Goal: Obtain resource: Download file/media

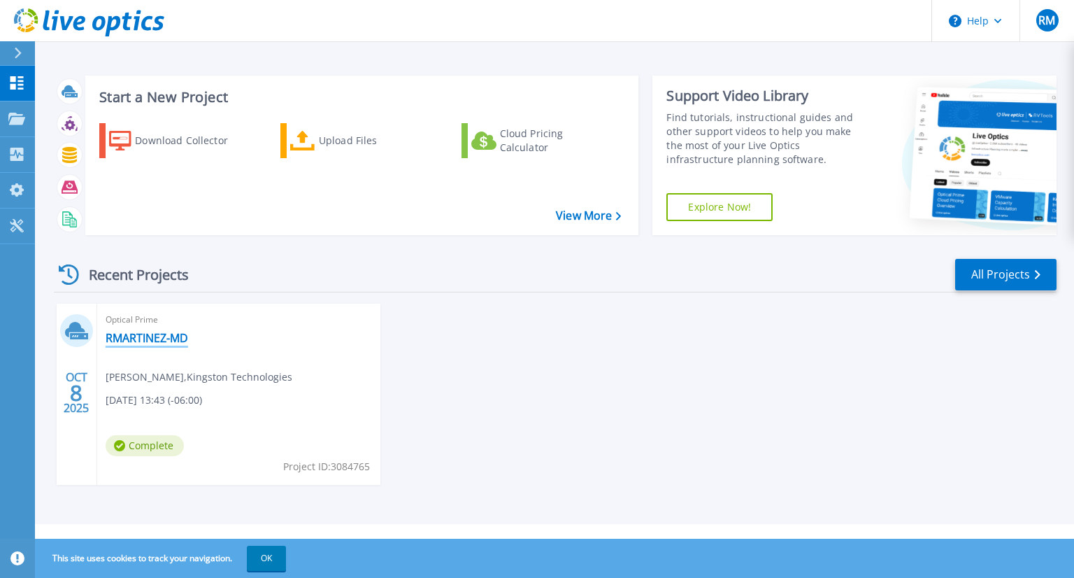
click at [173, 334] on link "RMARTINEZ-MD" at bounding box center [147, 338] width 83 height 14
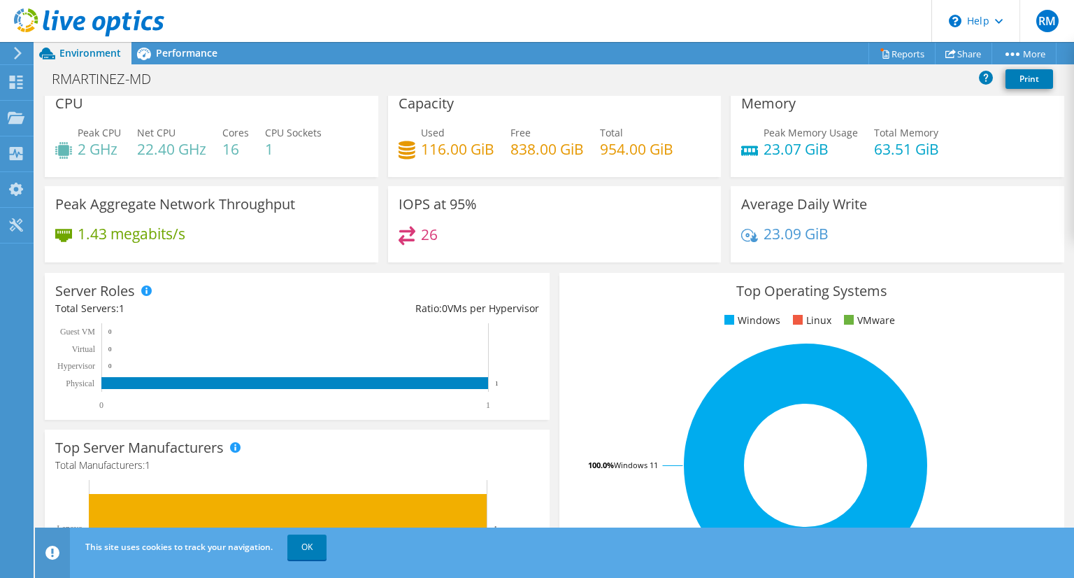
scroll to position [10, 0]
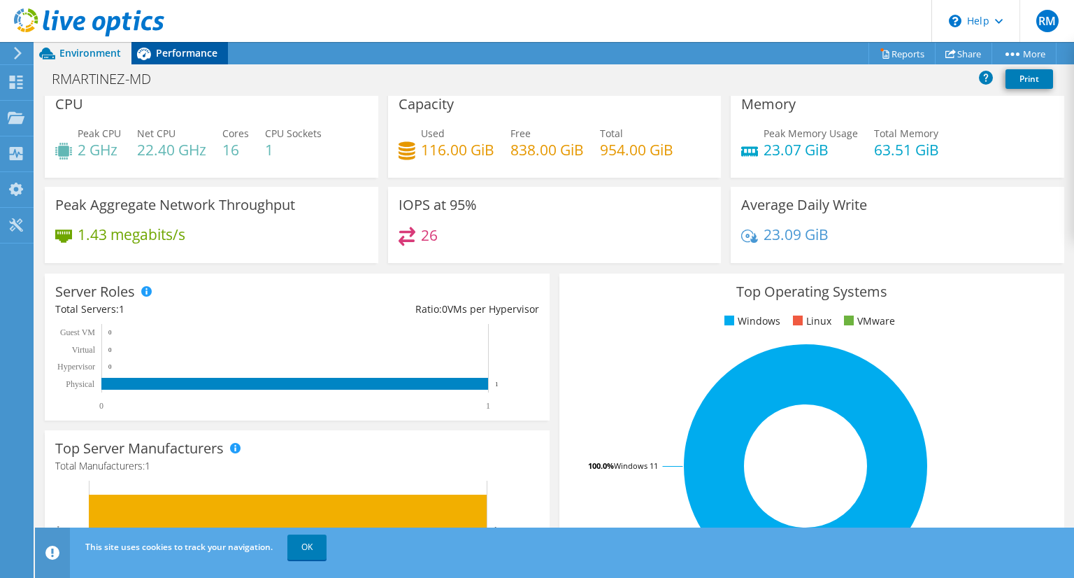
click at [167, 53] on span "Performance" at bounding box center [187, 52] width 62 height 13
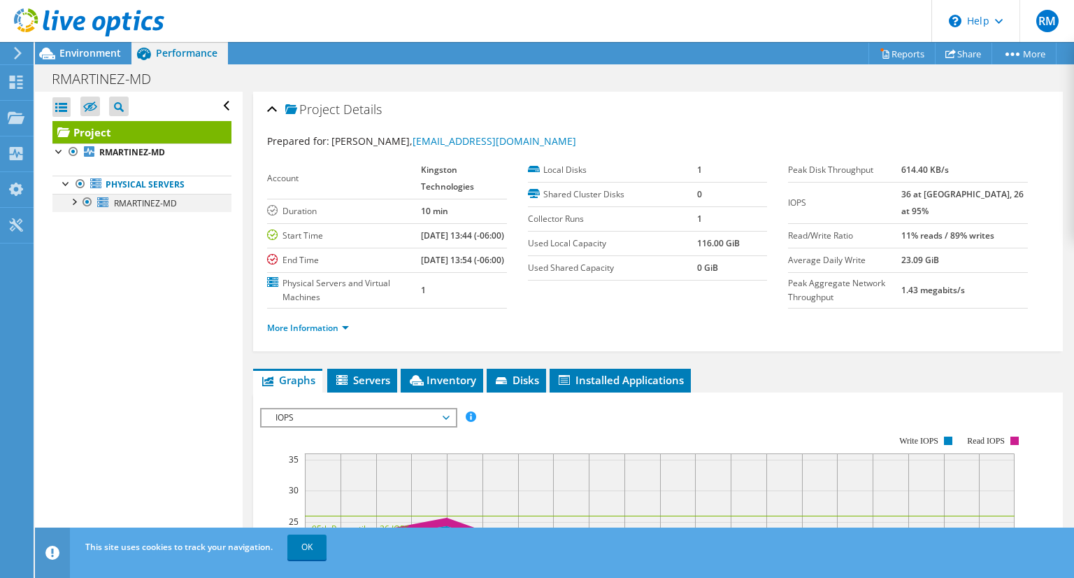
click at [71, 202] on div at bounding box center [73, 201] width 14 height 14
click at [78, 237] on div at bounding box center [80, 237] width 14 height 14
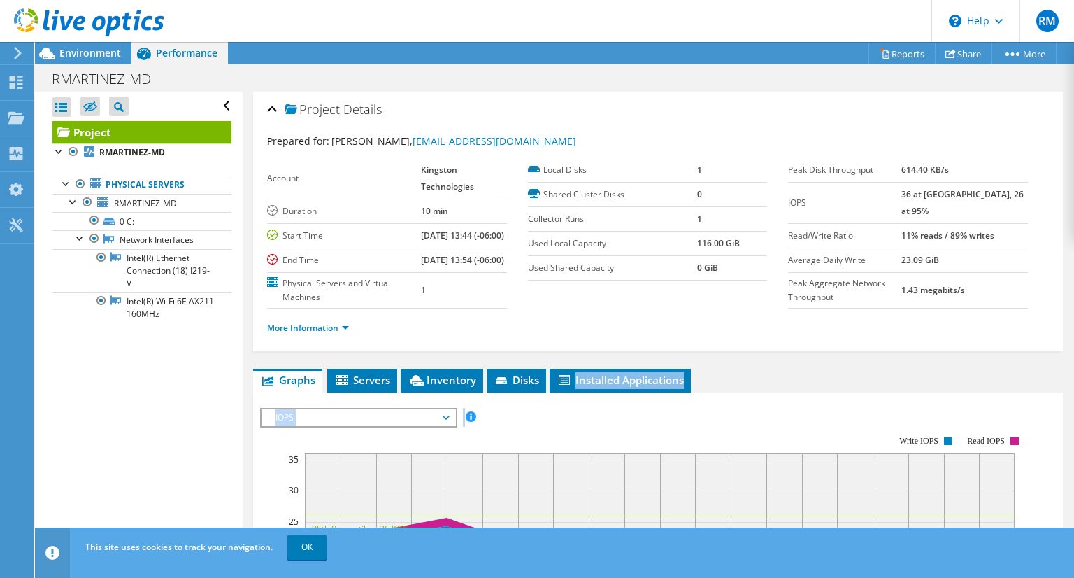
drag, startPoint x: 572, startPoint y: 392, endPoint x: 580, endPoint y: 413, distance: 21.7
click at [625, 348] on div "More Information" at bounding box center [658, 327] width 782 height 39
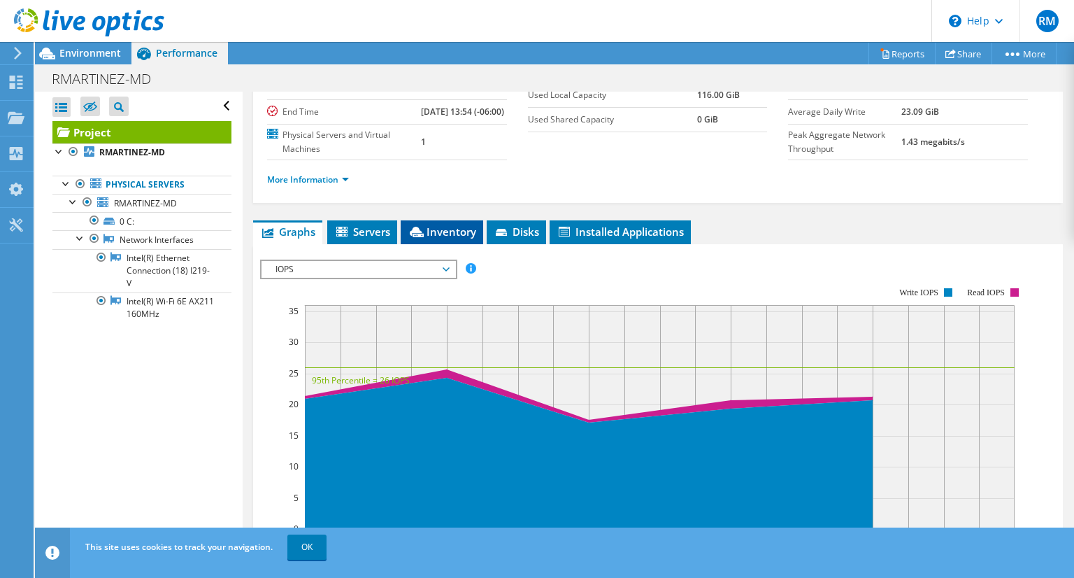
click at [406, 244] on li "Inventory" at bounding box center [442, 232] width 83 height 24
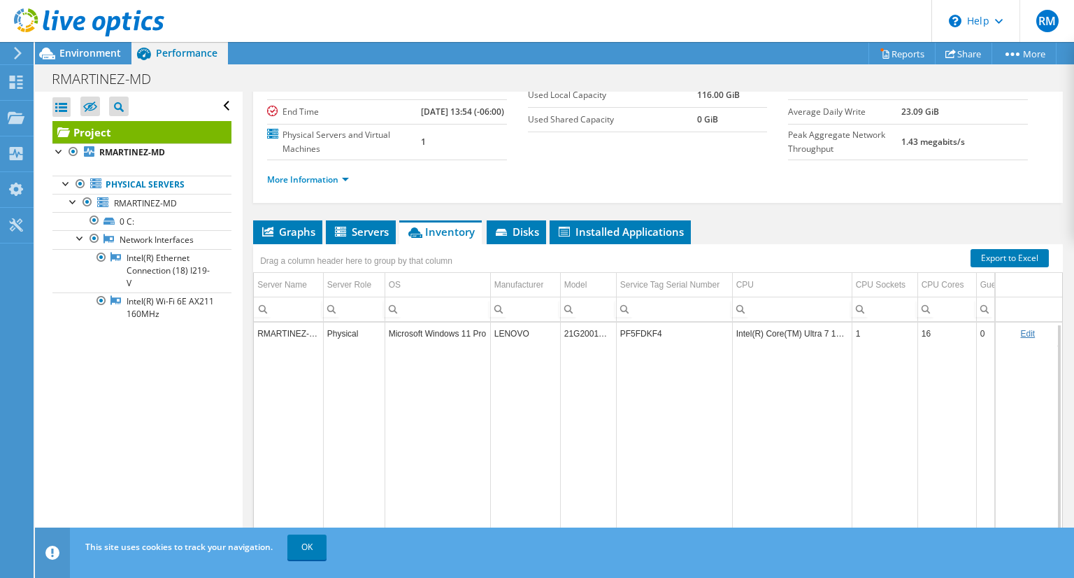
scroll to position [0, 0]
click at [308, 550] on link "OK" at bounding box center [307, 546] width 39 height 25
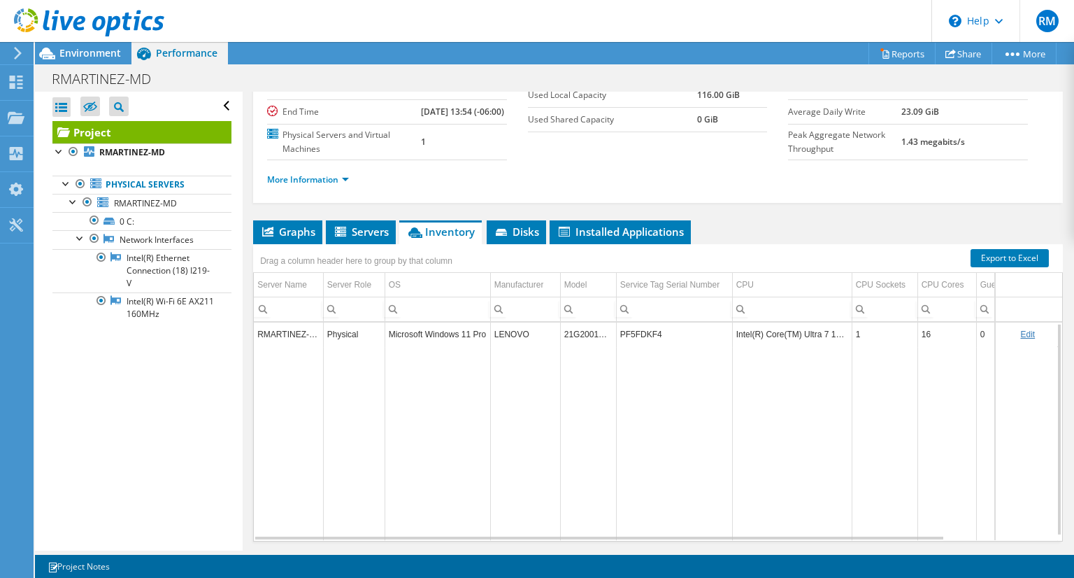
click at [392, 539] on td "Data grid" at bounding box center [438, 443] width 106 height 194
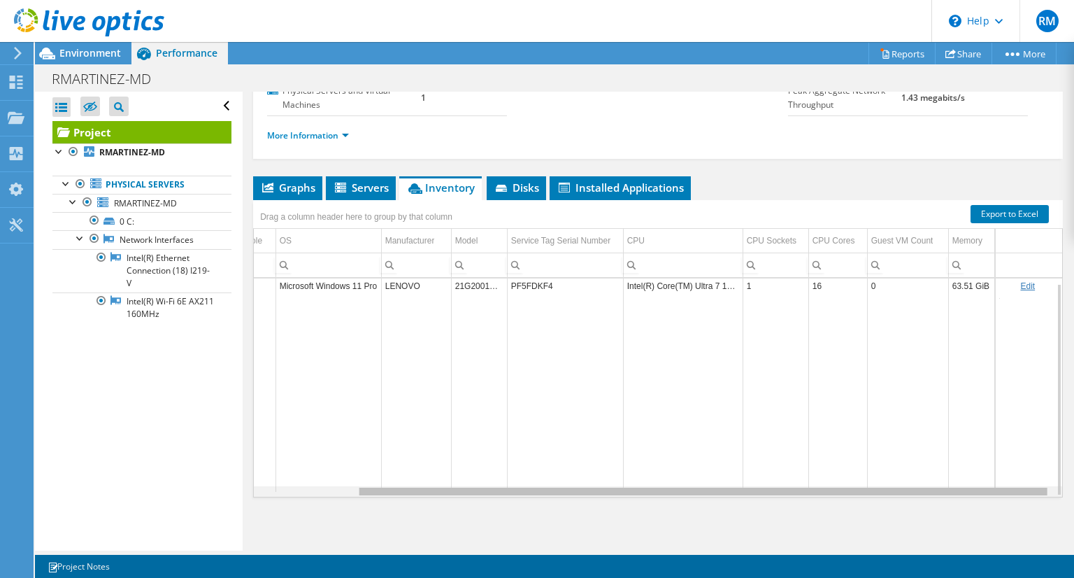
scroll to position [0, 123]
drag, startPoint x: 599, startPoint y: 489, endPoint x: 929, endPoint y: 413, distance: 338.0
click at [929, 413] on body "RM End User Roque Martinez roque_martinez@kingston.com Kingston Technologies My…" at bounding box center [537, 289] width 1074 height 578
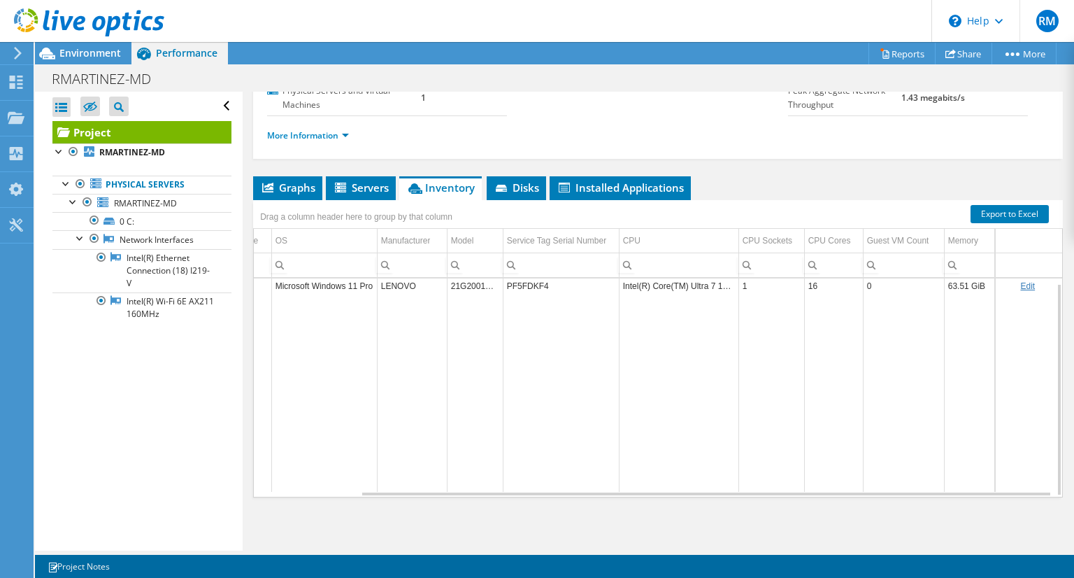
click at [959, 285] on td "63.51 GiB" at bounding box center [969, 286] width 51 height 24
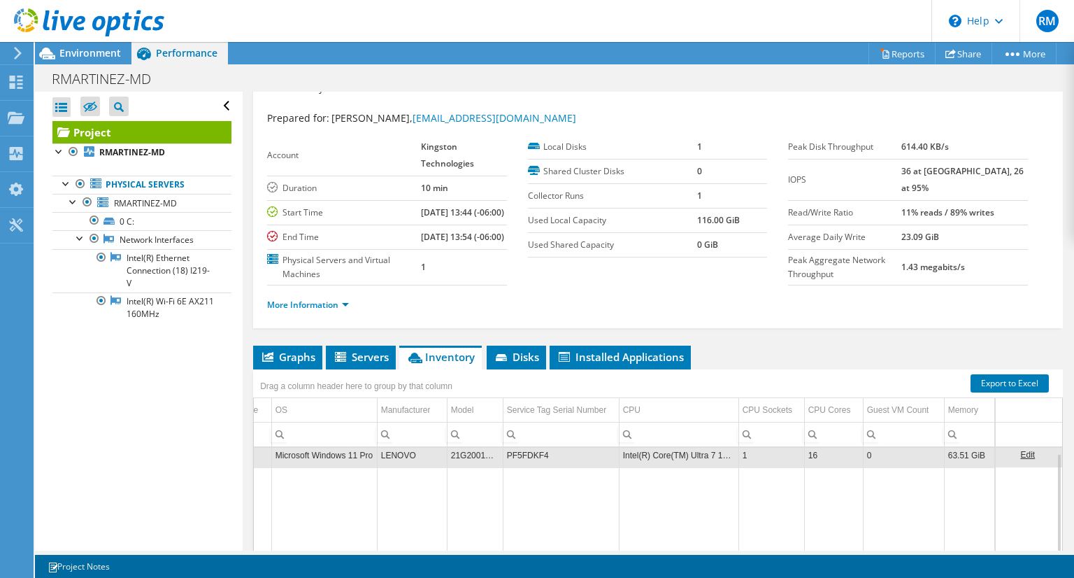
scroll to position [0, 0]
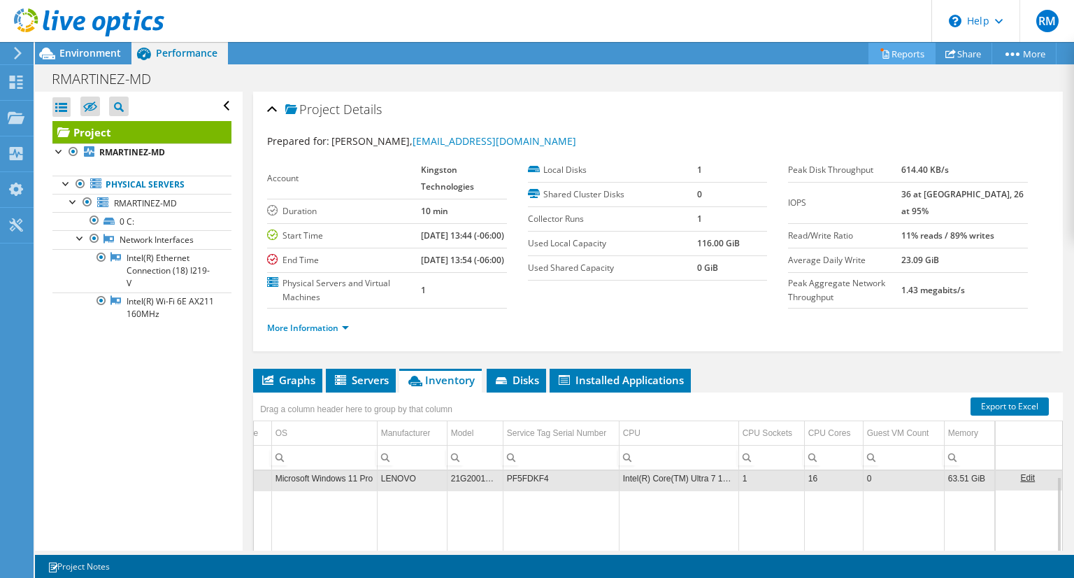
click at [901, 59] on link "Reports" at bounding box center [902, 54] width 67 height 22
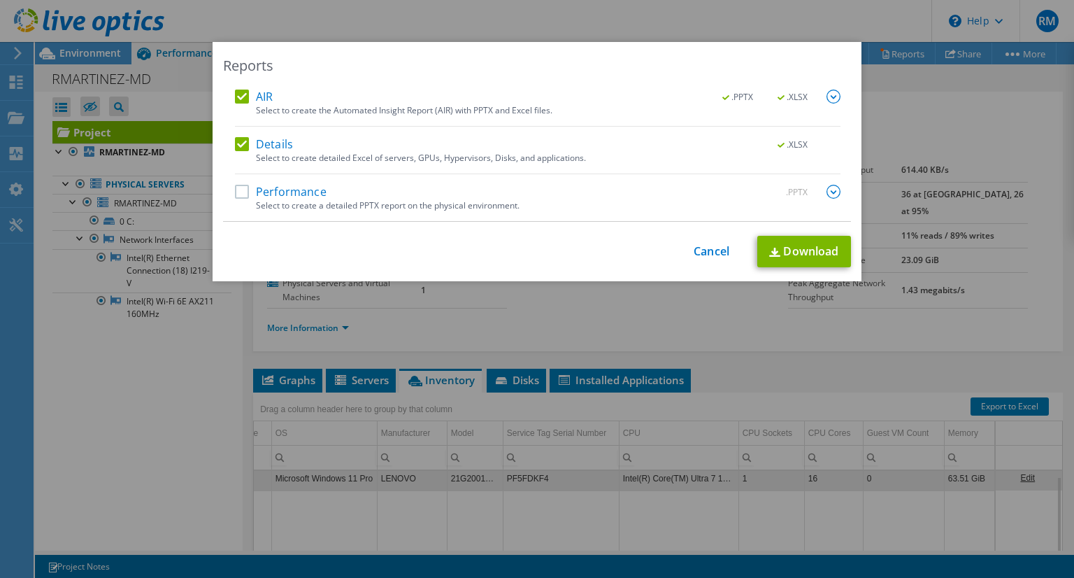
click at [226, 192] on div "AIR .PPTX .XLSX Select to create the Automated Insight Report (AIR) with PPTX a…" at bounding box center [537, 156] width 628 height 132
click at [239, 194] on label "Performance" at bounding box center [281, 192] width 92 height 14
click at [0, 0] on input "Performance" at bounding box center [0, 0] width 0 height 0
click at [748, 230] on div "Reports AIR .PPTX .XLSX Select to create the Automated Insight Report (AIR) wit…" at bounding box center [537, 161] width 649 height 239
click at [783, 246] on link "Download" at bounding box center [805, 251] width 94 height 31
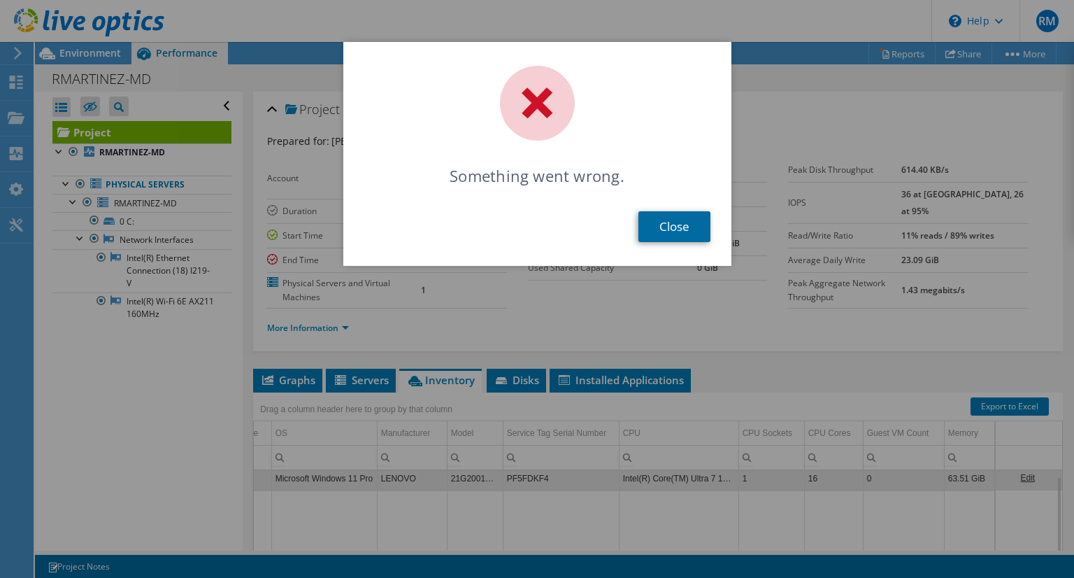
click at [693, 231] on link "Close" at bounding box center [675, 226] width 72 height 31
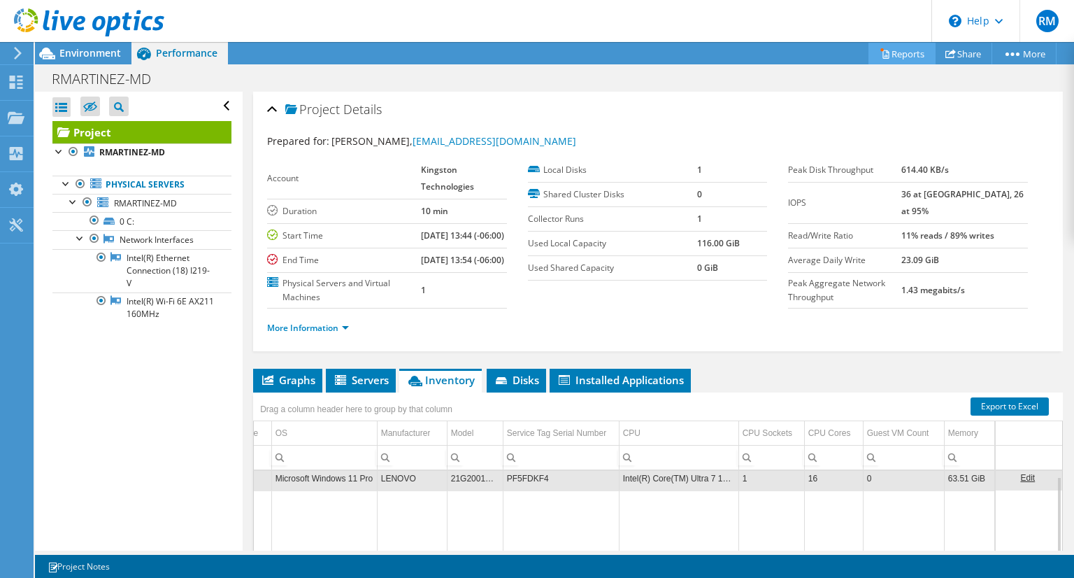
click at [874, 46] on link "Reports" at bounding box center [902, 54] width 67 height 22
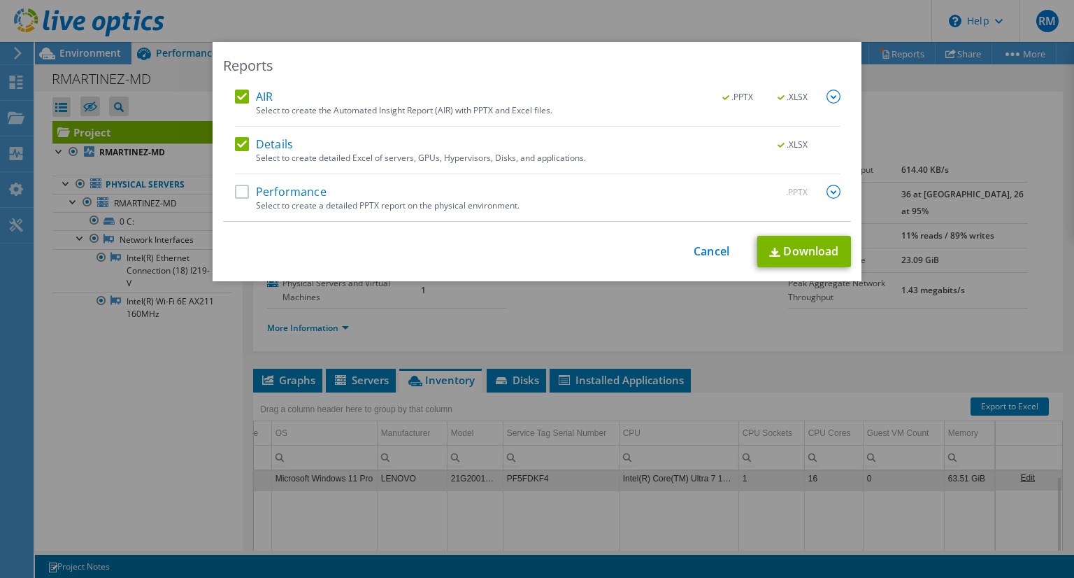
click at [305, 211] on div "Performance .PPTX Select to create a detailed PPTX report on the physical envir…" at bounding box center [538, 203] width 606 height 36
click at [240, 201] on div "Performance .PPTX Select to create a detailed PPTX report on the physical envir…" at bounding box center [538, 203] width 606 height 36
click at [240, 194] on label "Performance" at bounding box center [281, 192] width 92 height 14
click at [0, 0] on input "Performance" at bounding box center [0, 0] width 0 height 0
click at [774, 248] on img at bounding box center [774, 252] width 11 height 9
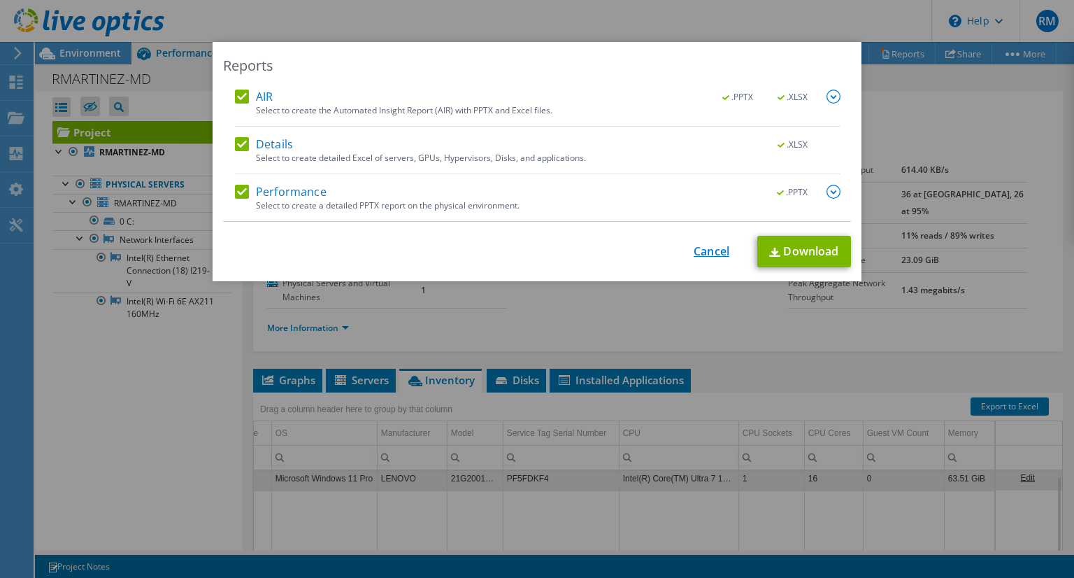
click at [711, 248] on link "Cancel" at bounding box center [712, 251] width 36 height 13
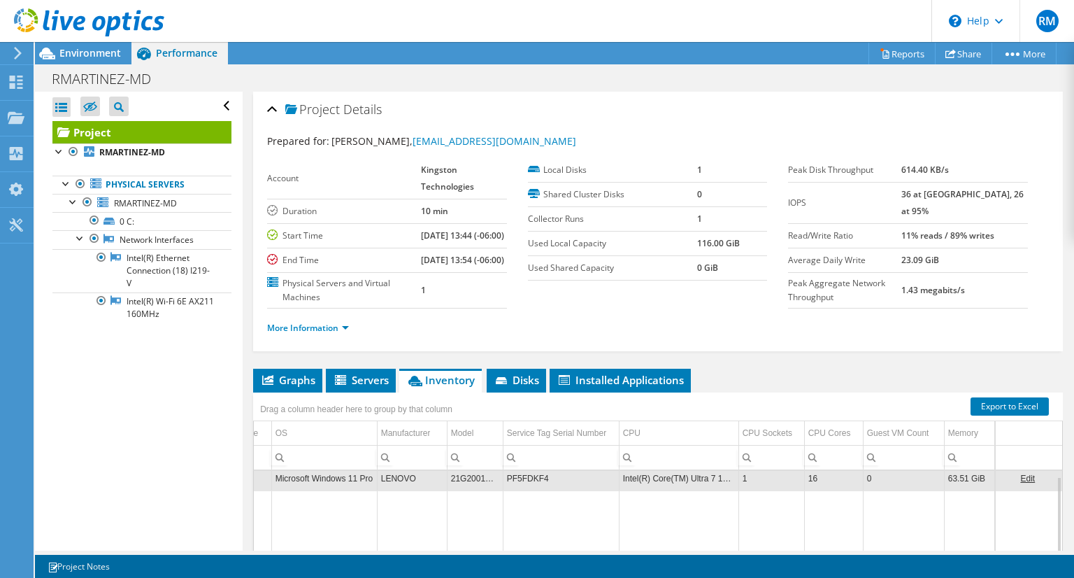
scroll to position [148, 0]
